Goal: Obtain resource: Download file/media

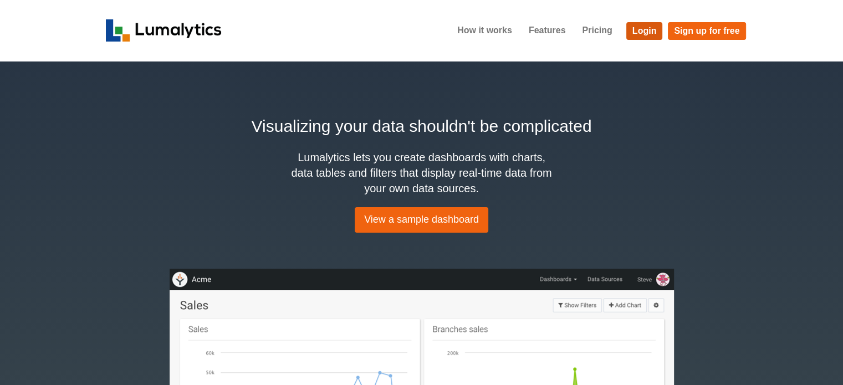
click at [647, 26] on link "Login" at bounding box center [644, 31] width 37 height 18
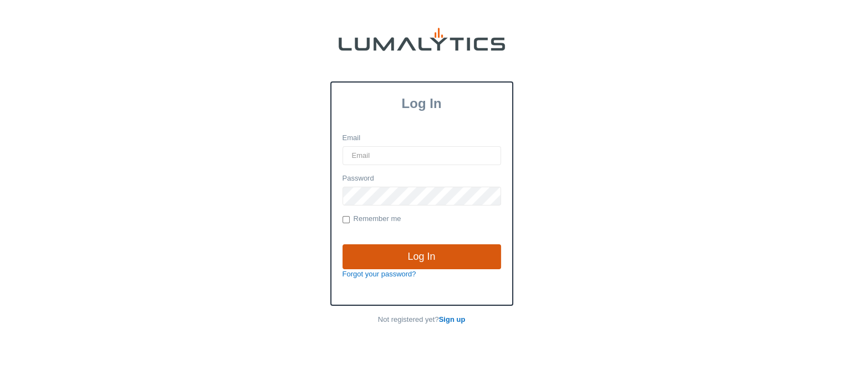
type input "cnoordyke@valleytruckparts.com"
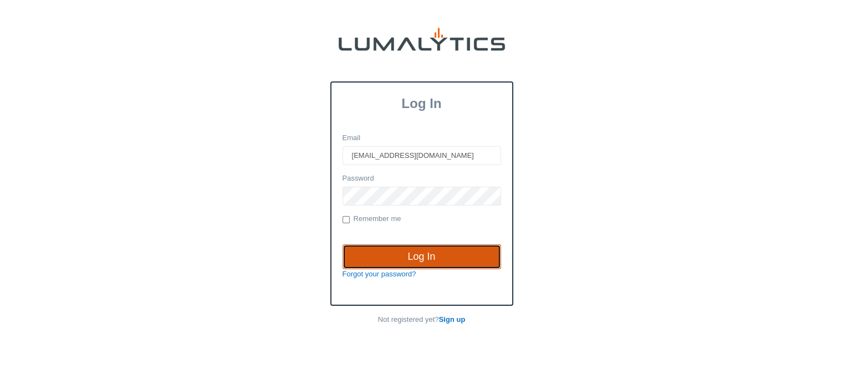
click at [419, 258] on input "Log In" at bounding box center [422, 256] width 159 height 25
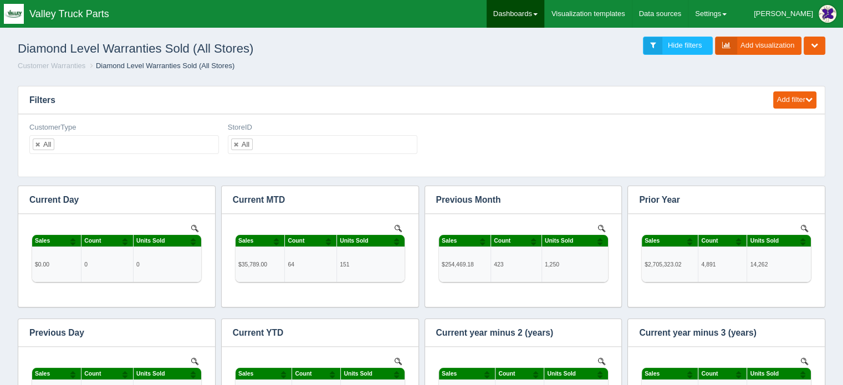
click at [544, 10] on link "Dashboards" at bounding box center [516, 14] width 58 height 28
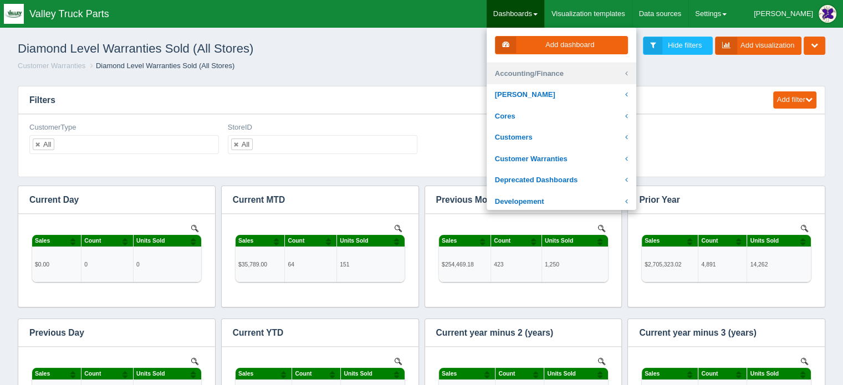
click at [561, 70] on link "Accounting/Finance" at bounding box center [562, 74] width 150 height 22
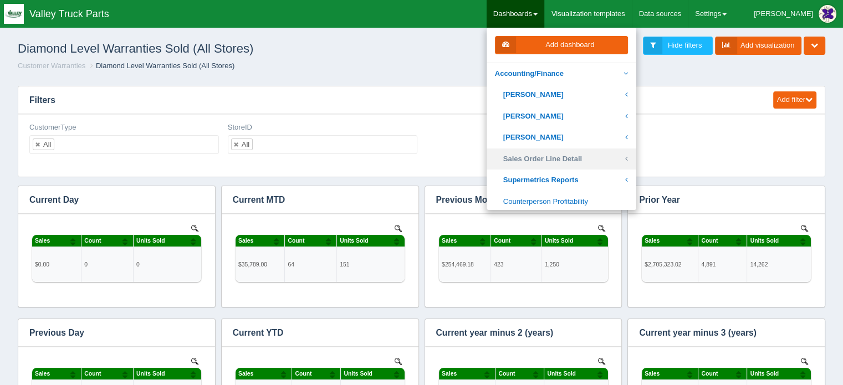
click at [568, 159] on link "Sales Order Line Detail" at bounding box center [562, 160] width 150 height 22
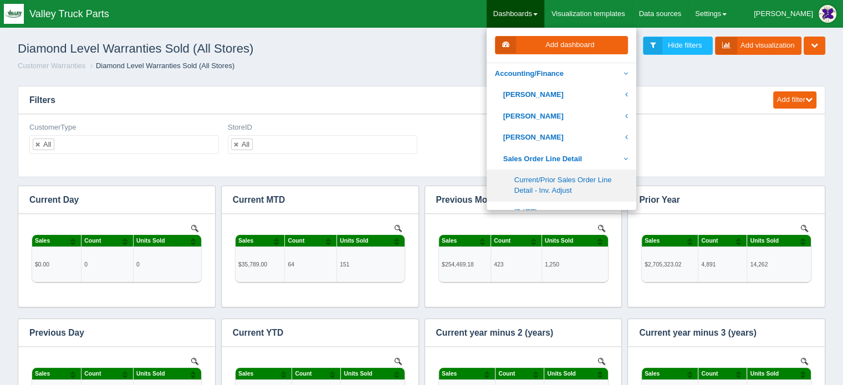
click at [579, 182] on link "Current/Prior Sales Order Line Detail - Inv. Adjust" at bounding box center [562, 186] width 150 height 32
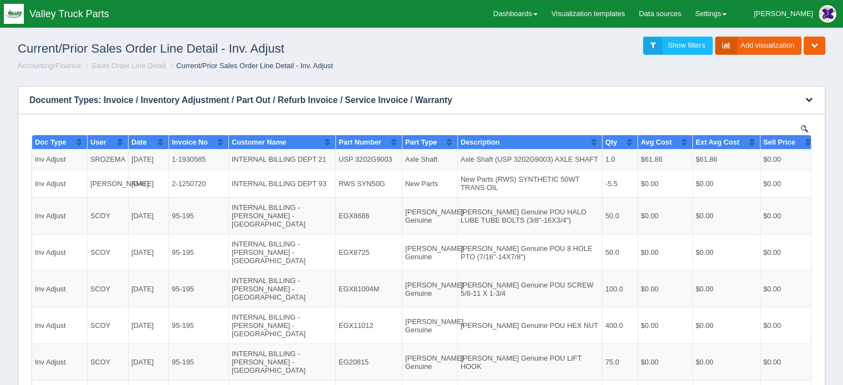
click at [809, 99] on icon "button" at bounding box center [808, 99] width 7 height 7
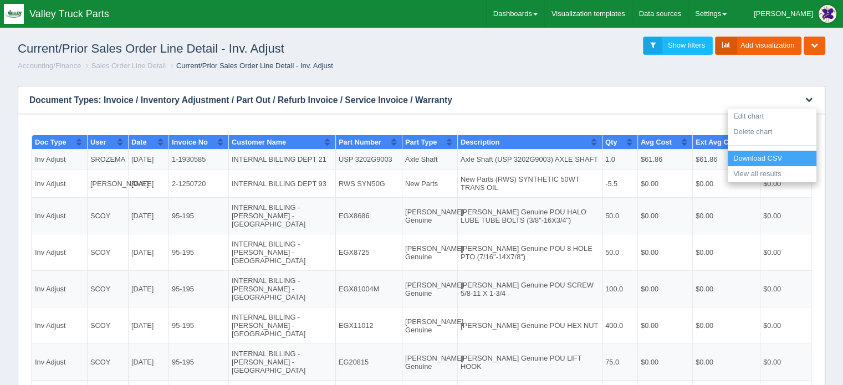
click at [758, 153] on link "Download CSV" at bounding box center [772, 159] width 89 height 16
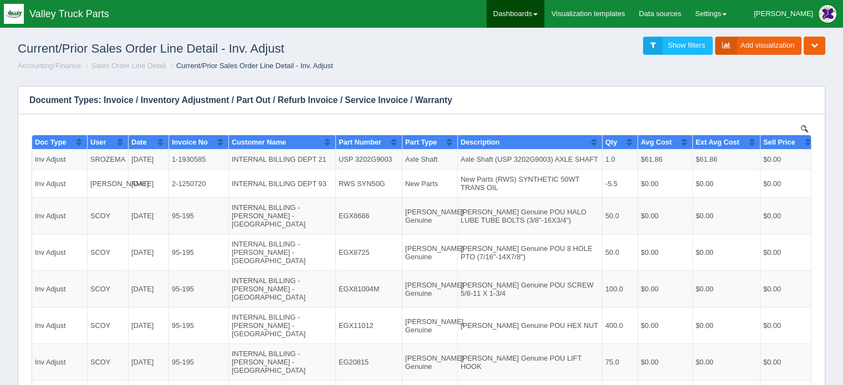
click at [544, 11] on link "Dashboards" at bounding box center [516, 14] width 58 height 28
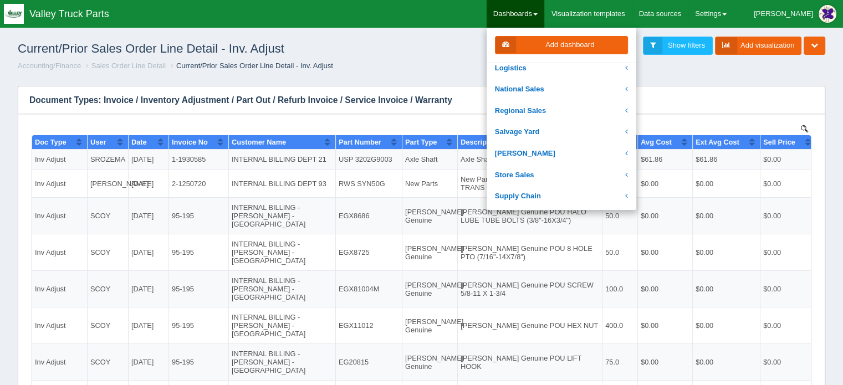
scroll to position [277, 0]
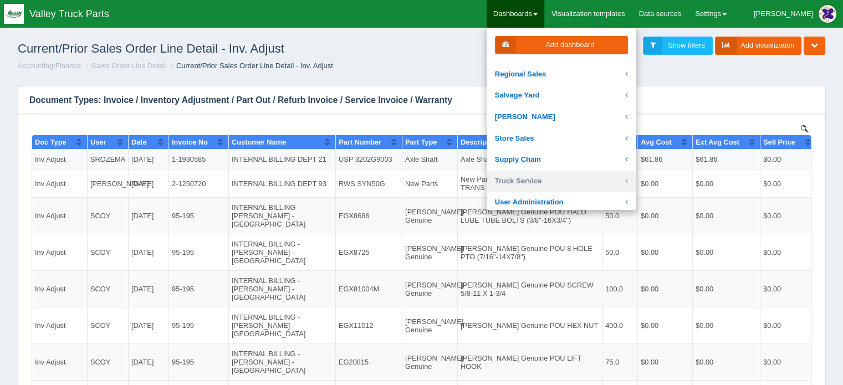
click at [557, 179] on link "Truck Service" at bounding box center [562, 182] width 150 height 22
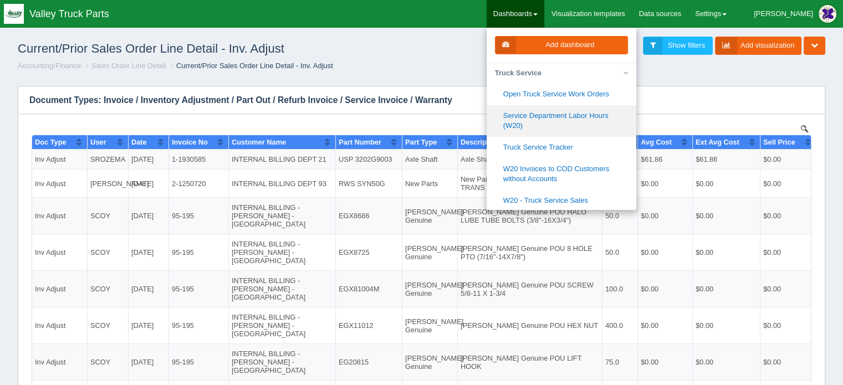
scroll to position [443, 0]
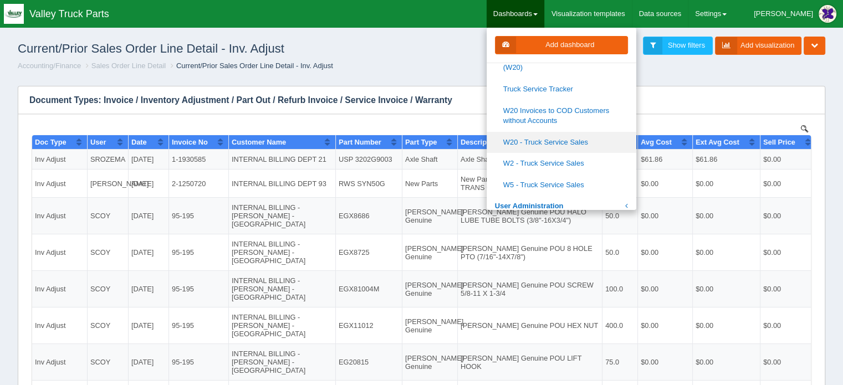
click at [563, 140] on link "W20 - Truck Service Sales" at bounding box center [562, 143] width 150 height 22
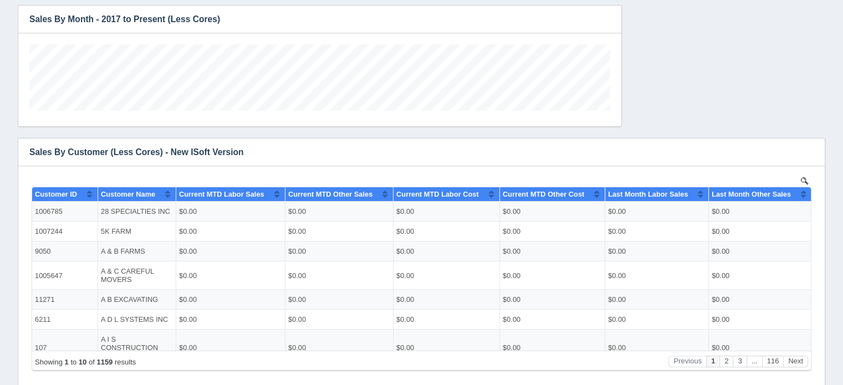
scroll to position [373, 0]
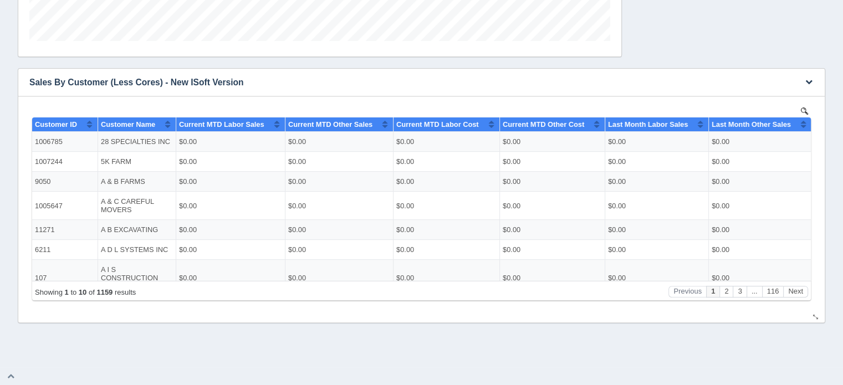
click at [804, 105] on div "No data found." at bounding box center [421, 209] width 784 height 226
click at [804, 109] on img at bounding box center [804, 110] width 7 height 7
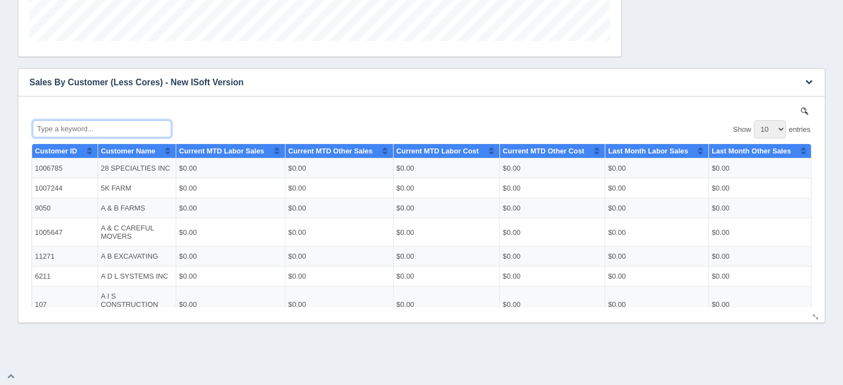
click at [90, 126] on input "Type a keyword..." at bounding box center [102, 128] width 139 height 17
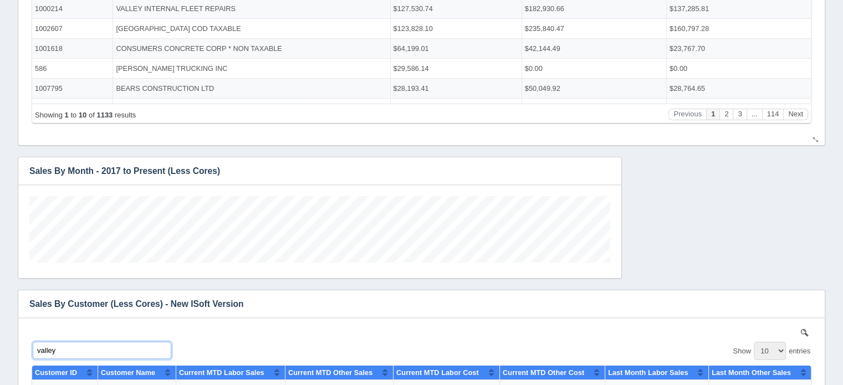
scroll to position [0, 0]
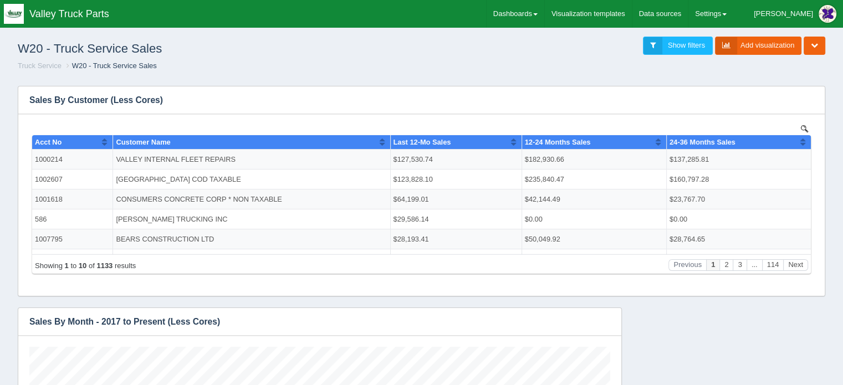
type input "valley"
click at [544, 7] on link "Dashboards" at bounding box center [516, 14] width 58 height 28
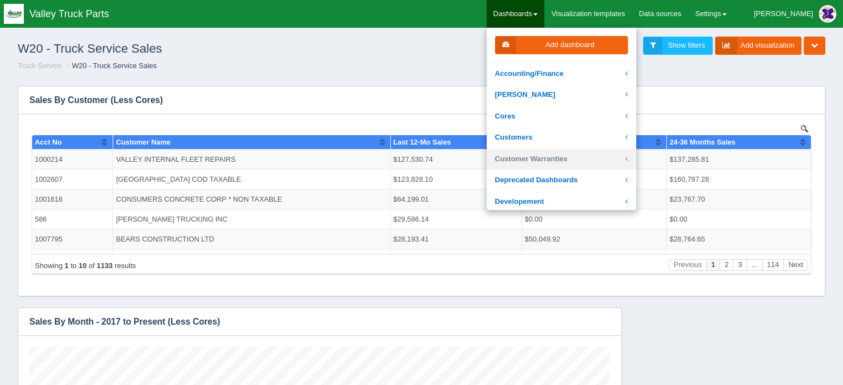
click at [572, 157] on link "Customer Warranties" at bounding box center [562, 160] width 150 height 22
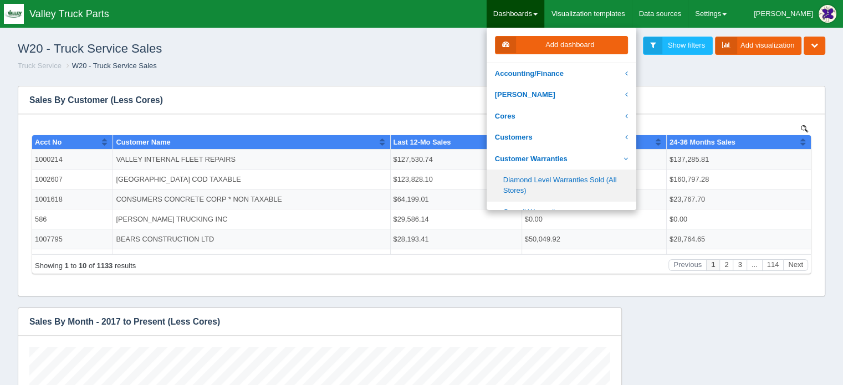
click at [557, 182] on link "Diamond Level Warranties Sold (All Stores)" at bounding box center [562, 186] width 150 height 32
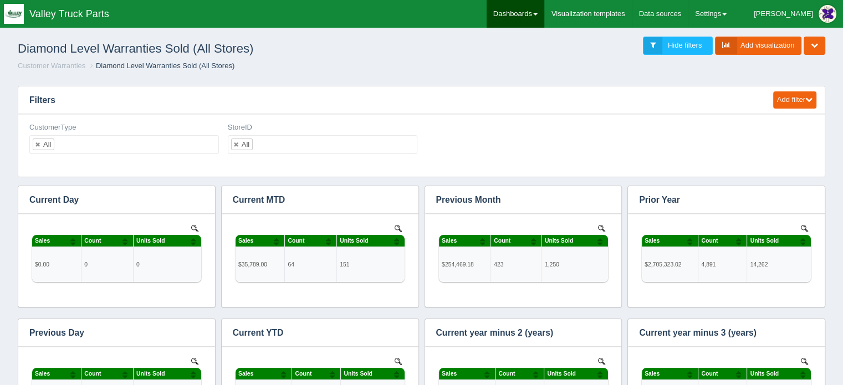
click at [544, 9] on link "Dashboards" at bounding box center [516, 14] width 58 height 28
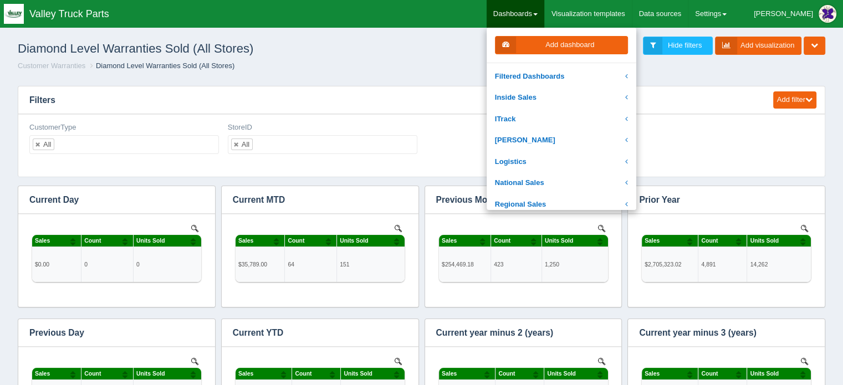
scroll to position [166, 0]
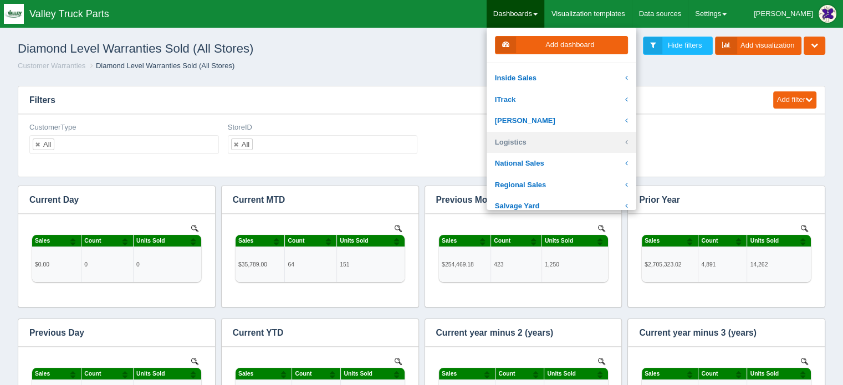
click at [546, 140] on link "Logistics" at bounding box center [562, 143] width 150 height 22
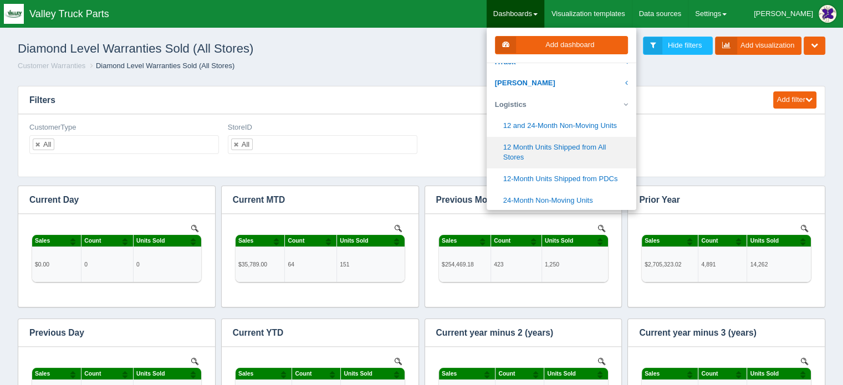
scroll to position [222, 0]
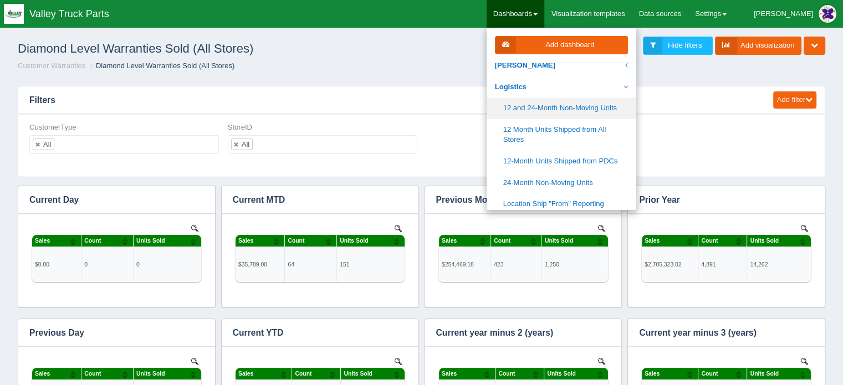
click at [570, 106] on link "12 and 24-Month Non-Moving Units" at bounding box center [562, 109] width 150 height 22
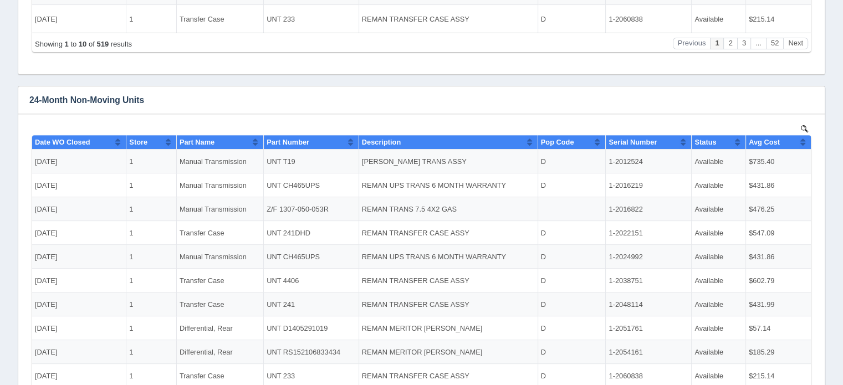
scroll to position [443, 0]
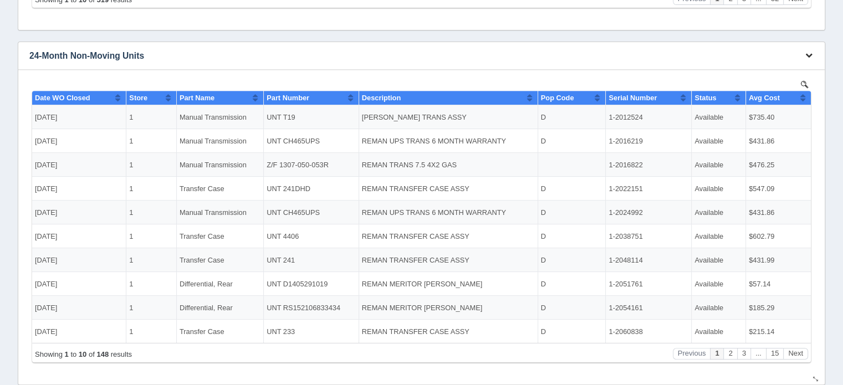
click at [809, 53] on icon "button" at bounding box center [808, 55] width 7 height 7
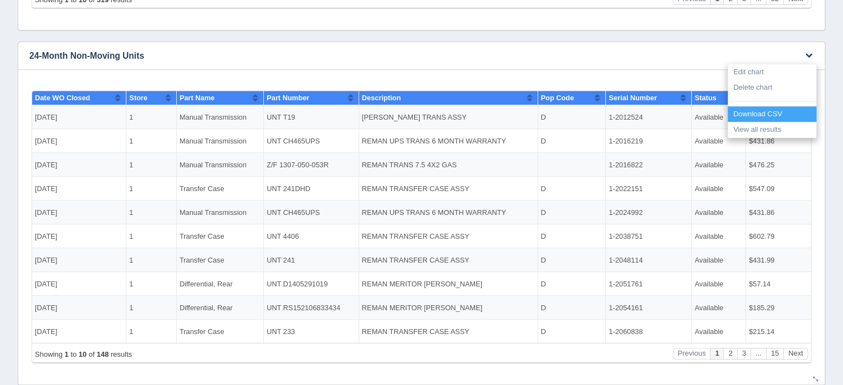
click at [758, 110] on link "Download CSV" at bounding box center [772, 114] width 89 height 16
